Goal: Download file/media

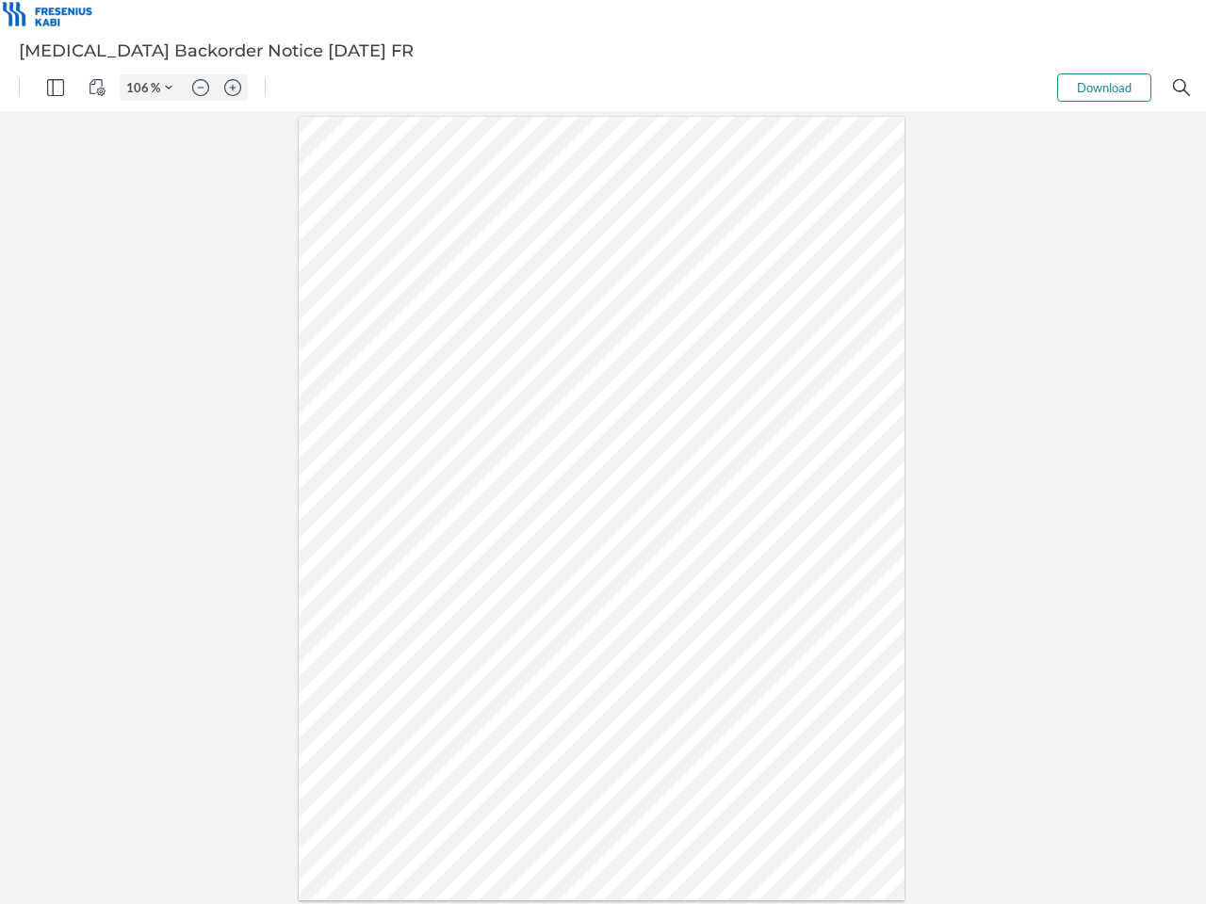
click at [56, 88] on img "Panel" at bounding box center [55, 87] width 17 height 17
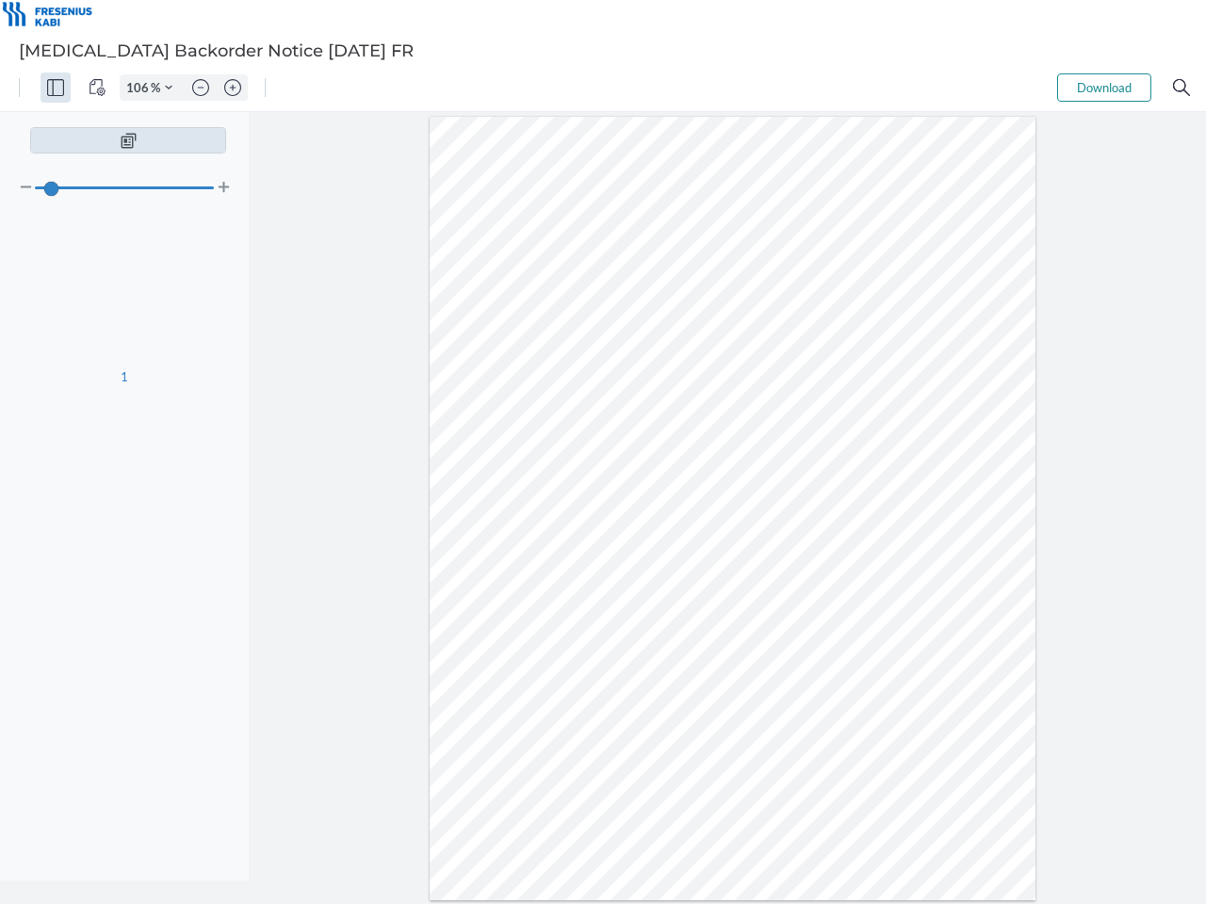
click at [97, 88] on img "View Controls" at bounding box center [97, 87] width 17 height 17
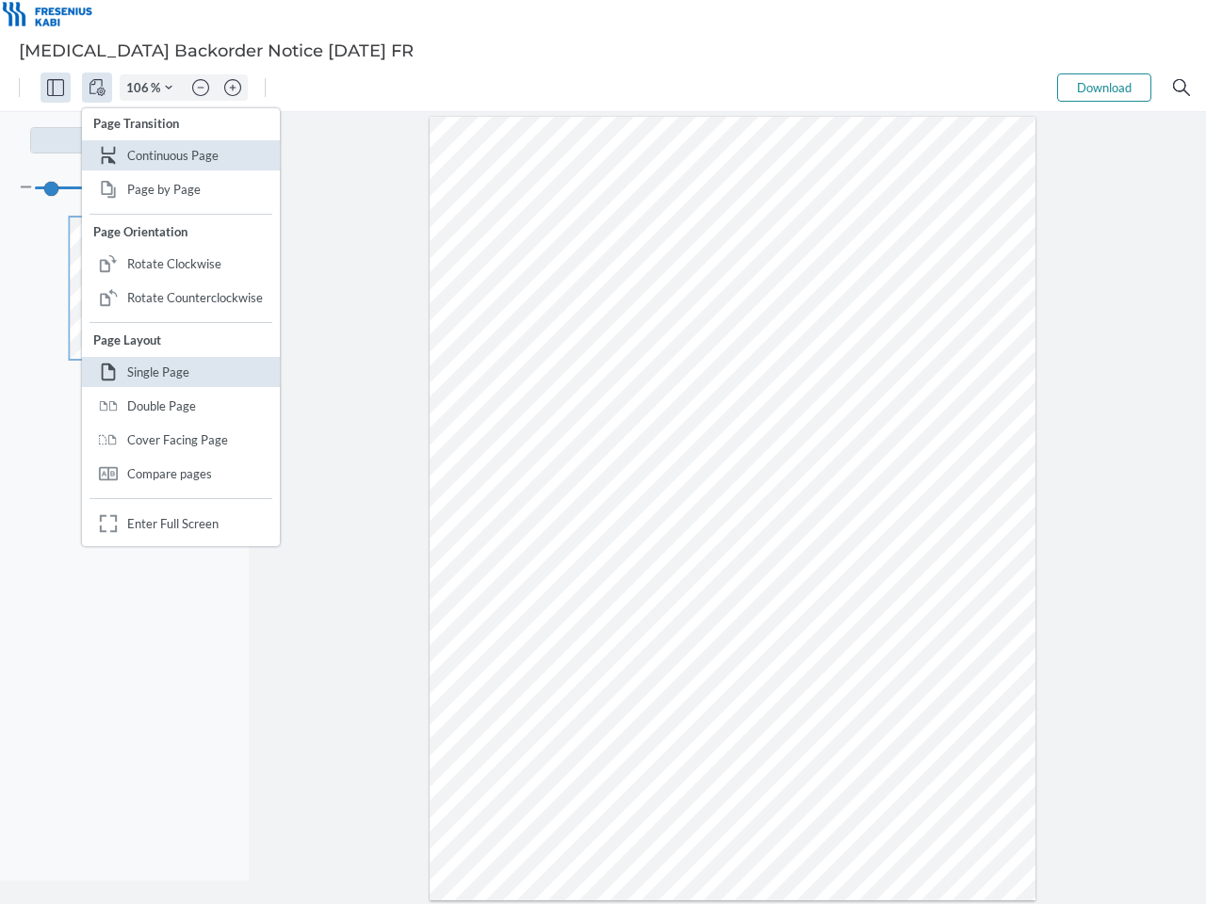
click at [140, 88] on input "106" at bounding box center [136, 87] width 30 height 17
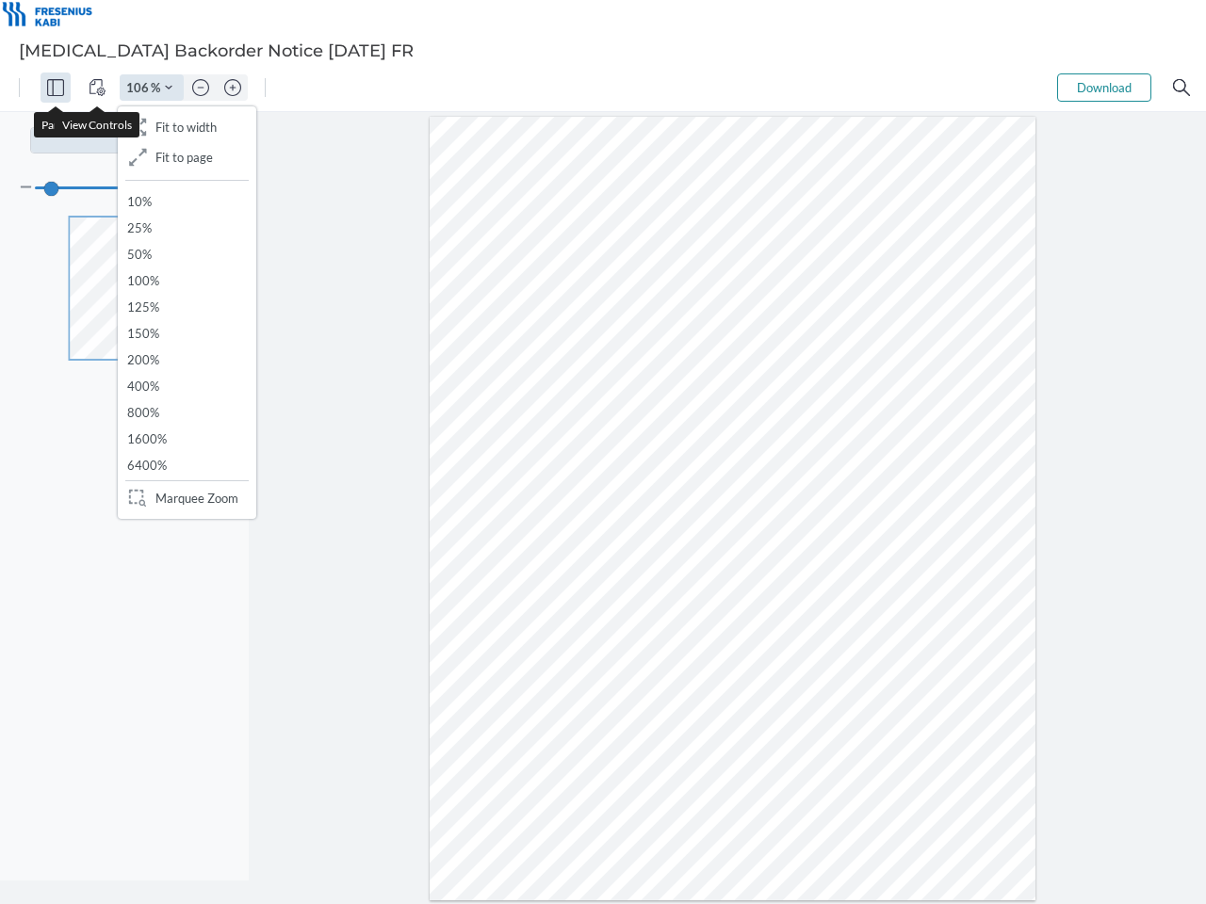
click at [169, 88] on img "Zoom Controls" at bounding box center [169, 88] width 8 height 8
click at [201, 88] on img "Zoom out" at bounding box center [200, 87] width 17 height 17
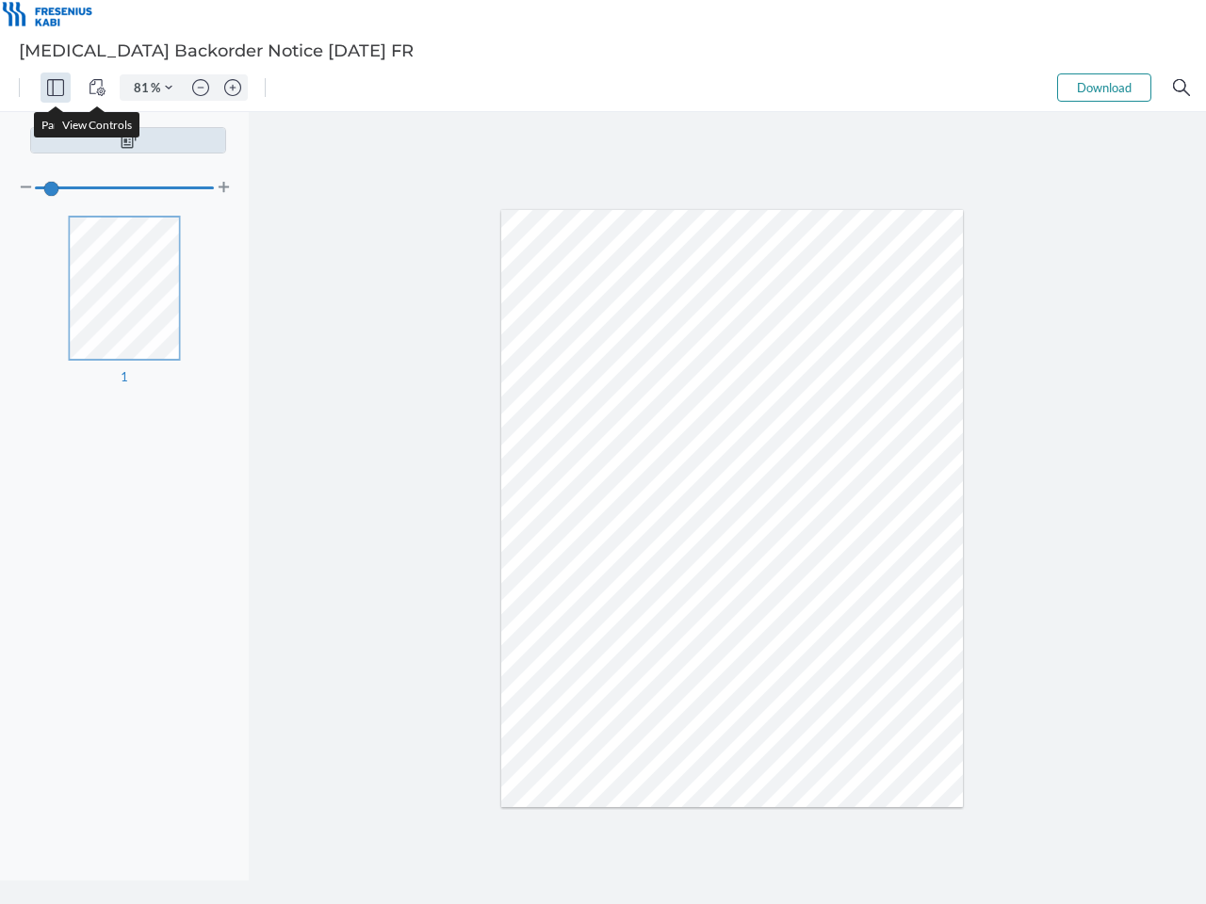
click at [233, 88] on img "Zoom in" at bounding box center [232, 87] width 17 height 17
type input "106"
click at [1104, 88] on button "Download" at bounding box center [1104, 87] width 94 height 28
click at [1181, 88] on img "Search" at bounding box center [1181, 87] width 17 height 17
